Goal: Task Accomplishment & Management: Use online tool/utility

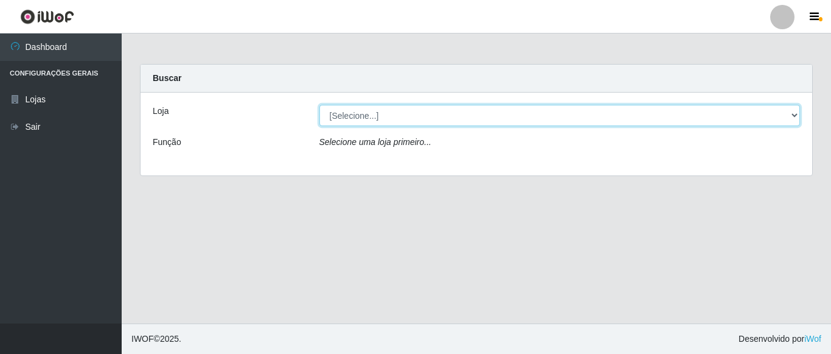
select select "497"
click option "Hiper Queiroz - [GEOGRAPHIC_DATA]" at bounding box center [0, 0] width 0 height 0
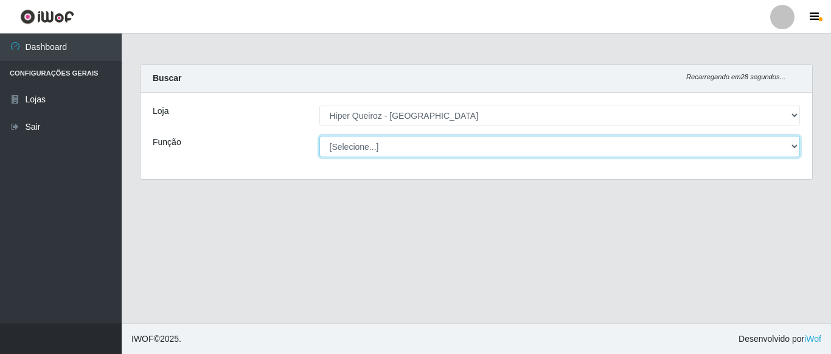
click at [320, 136] on select "[Selecione...] ASG ASG + ASG ++ Embalador Embalador + Embalador ++ Repositor Re…" at bounding box center [560, 146] width 481 height 21
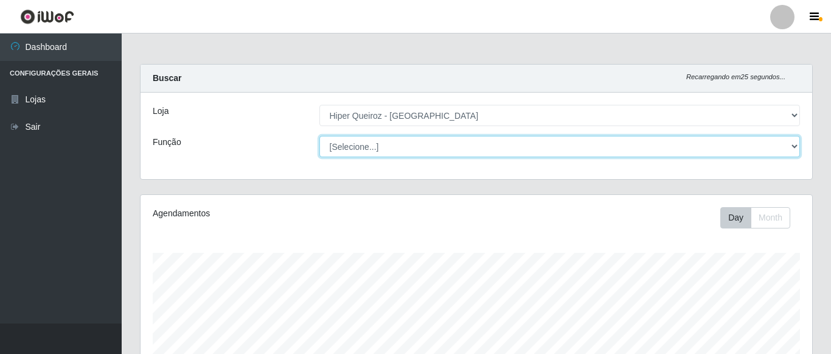
scroll to position [253, 672]
click option "Repositor +" at bounding box center [0, 0] width 0 height 0
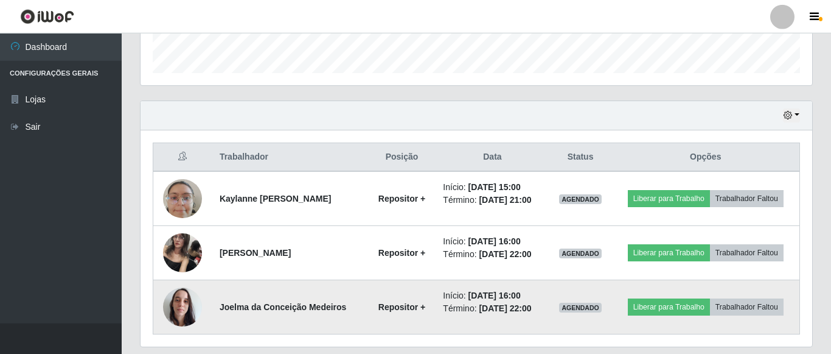
scroll to position [28, 0]
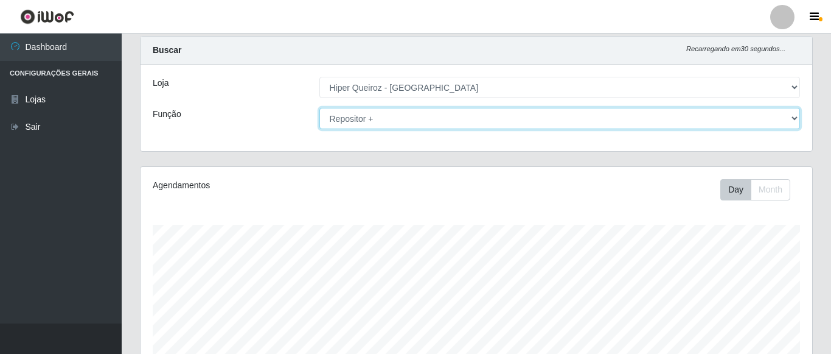
click option "Repositor +" at bounding box center [0, 0] width 0 height 0
click at [320, 108] on select "[Selecione...] ASG ASG + ASG ++ Embalador Embalador + Embalador ++ Repositor Re…" at bounding box center [560, 118] width 481 height 21
select select "108"
click option "Repositor de Hortifruti +" at bounding box center [0, 0] width 0 height 0
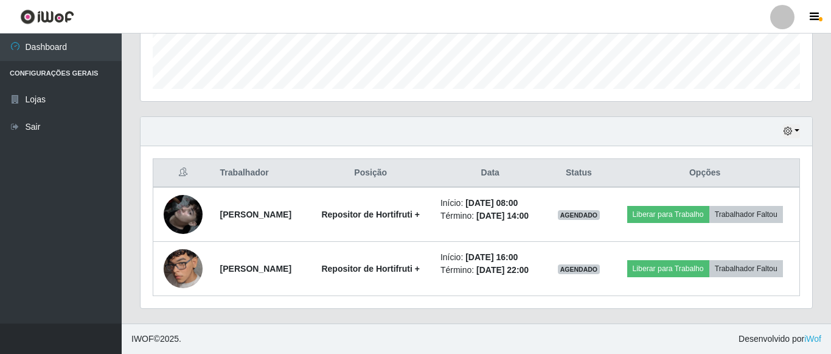
scroll to position [365, 0]
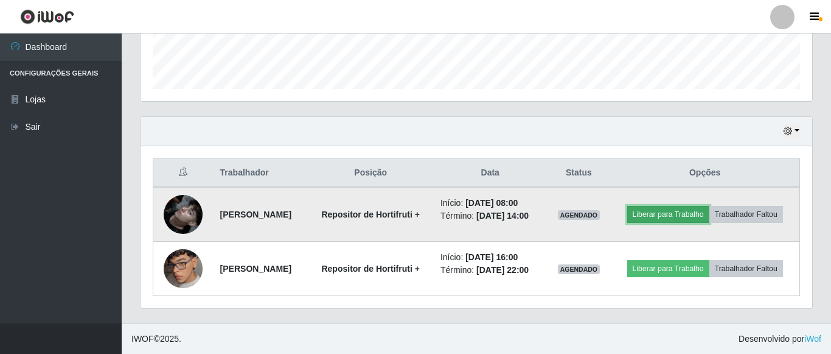
click at [700, 206] on button "Liberar para Trabalho" at bounding box center [669, 214] width 82 height 17
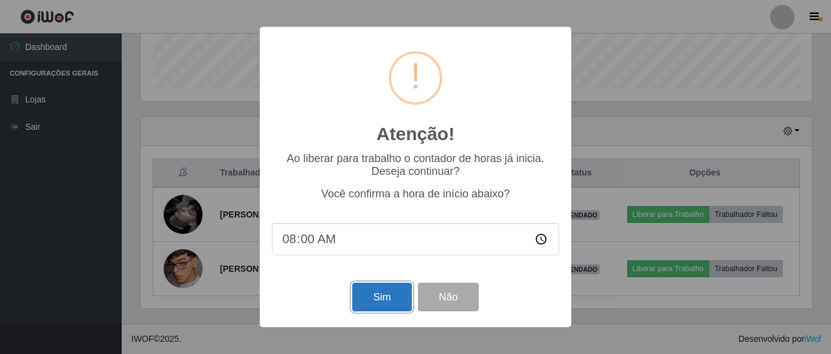
click at [388, 298] on button "Sim" at bounding box center [381, 296] width 59 height 29
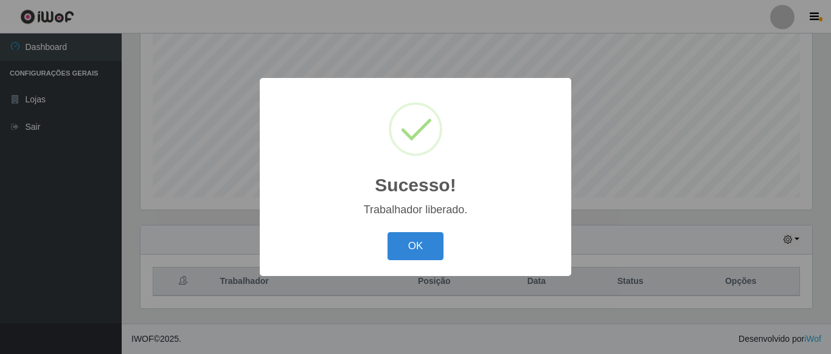
scroll to position [238, 0]
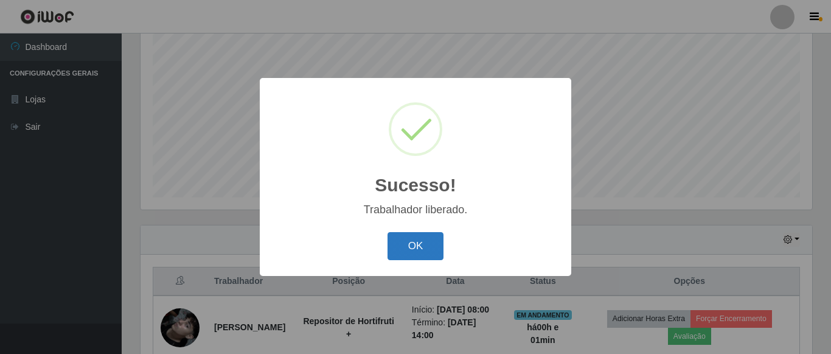
click at [429, 239] on button "OK" at bounding box center [416, 246] width 57 height 29
